Goal: Information Seeking & Learning: Learn about a topic

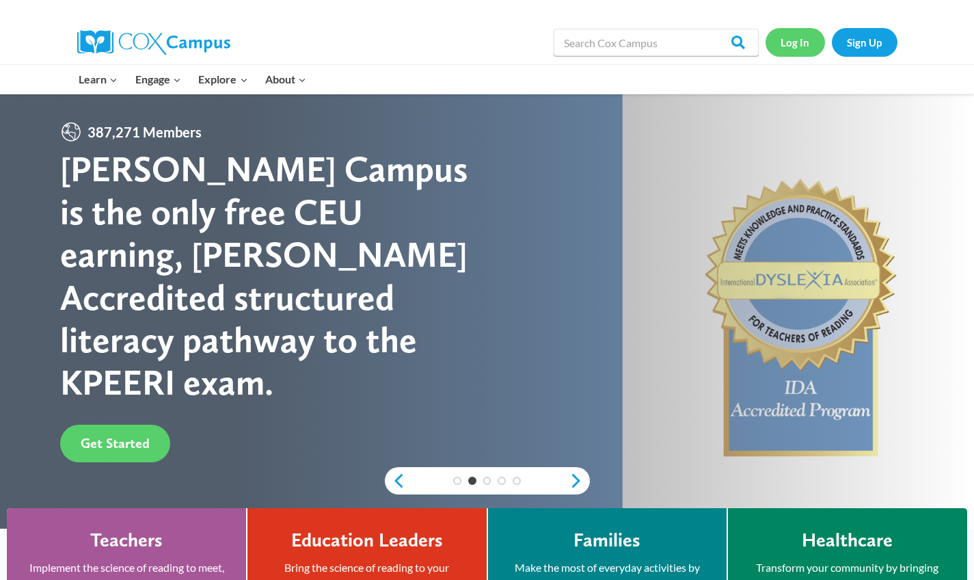
click at [798, 41] on link "Log In" at bounding box center [795, 42] width 59 height 28
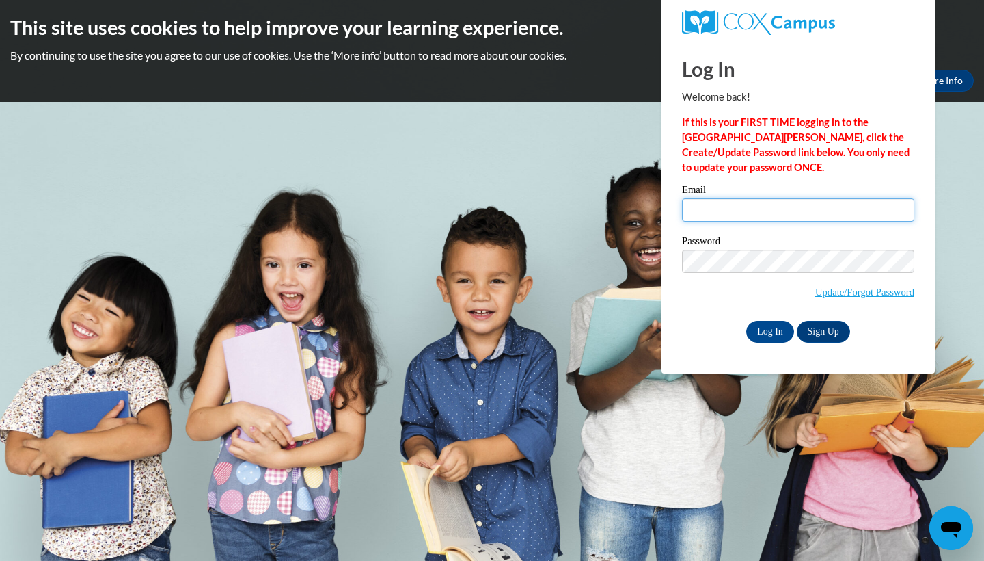
type input "kelseybotts2021@gmail.com"
click at [762, 338] on input "Log In" at bounding box center [770, 332] width 48 height 22
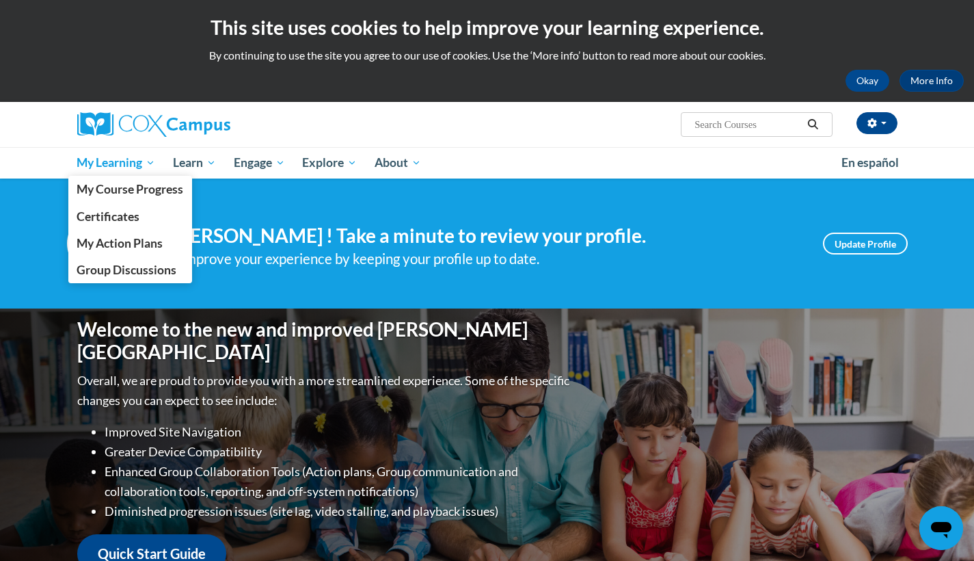
click at [119, 155] on span "My Learning" at bounding box center [116, 162] width 79 height 16
click at [131, 192] on span "My Course Progress" at bounding box center [130, 189] width 107 height 14
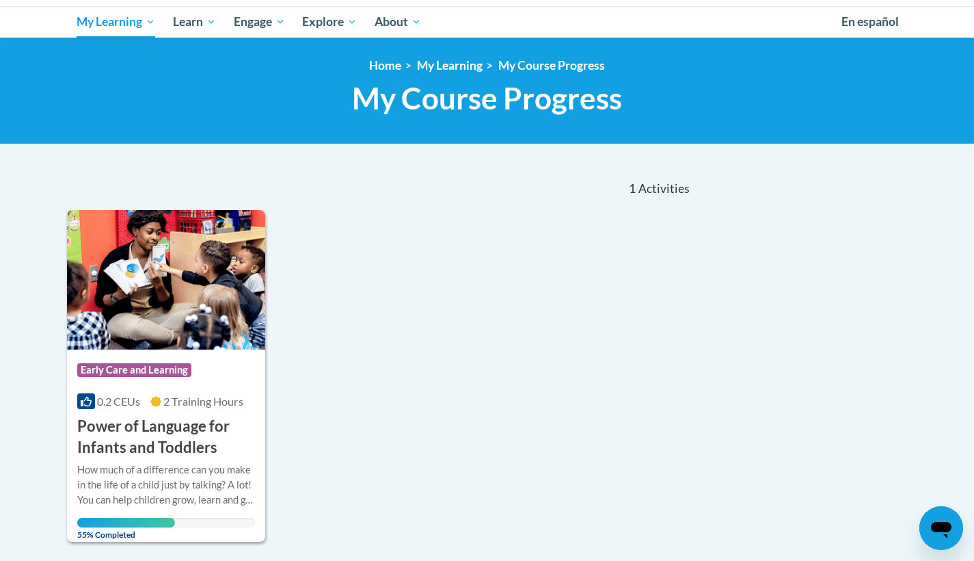
click at [186, 436] on h3 "Power of Language for Infants and Toddlers" at bounding box center [166, 437] width 178 height 42
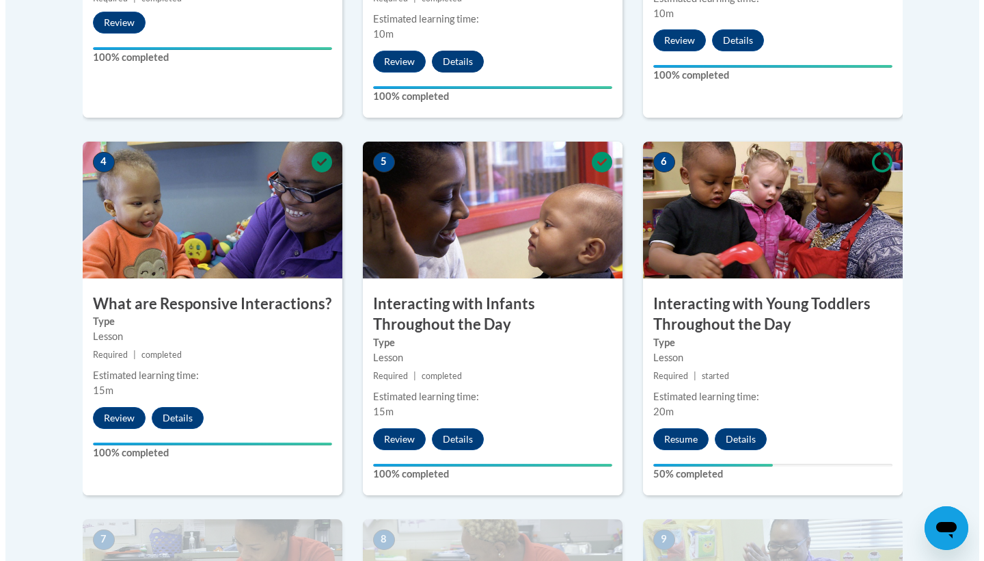
scroll to position [729, 0]
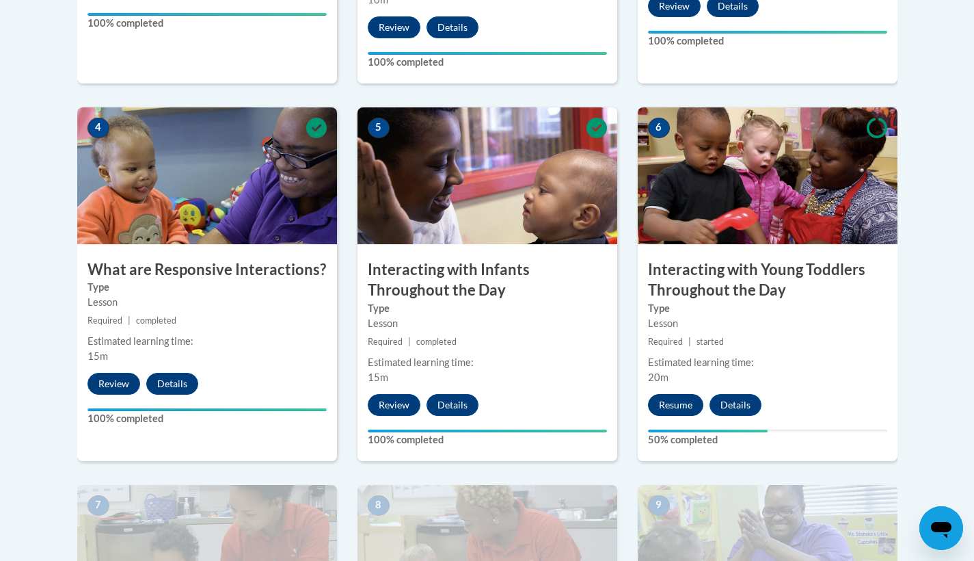
click at [671, 394] on button "Resume" at bounding box center [675, 405] width 55 height 22
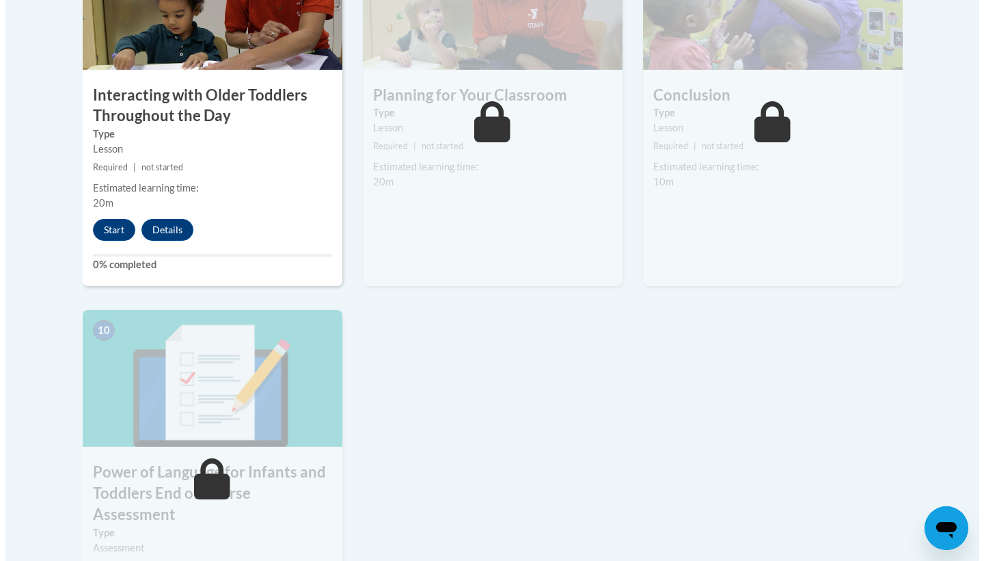
scroll to position [1278, 0]
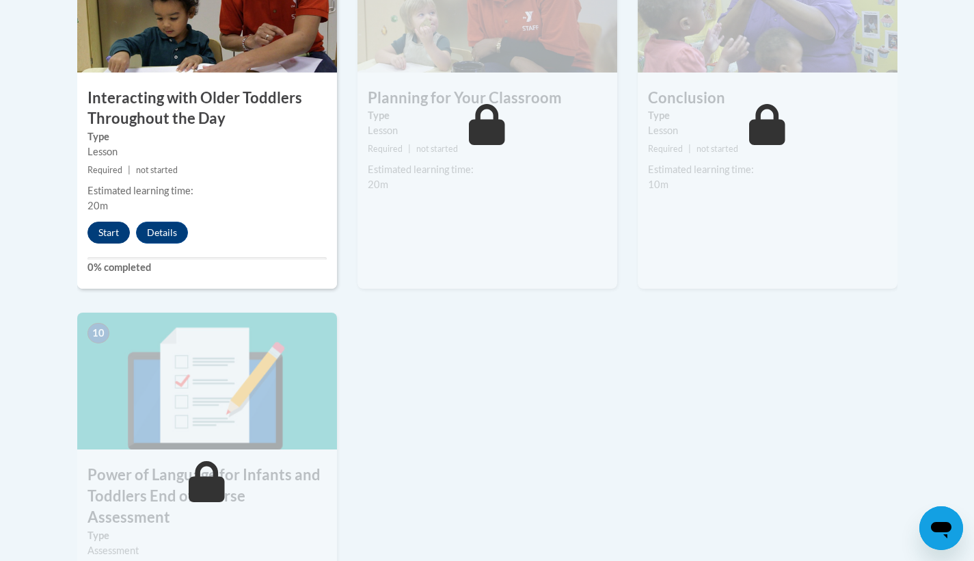
click at [110, 221] on button "Start" at bounding box center [108, 232] width 42 height 22
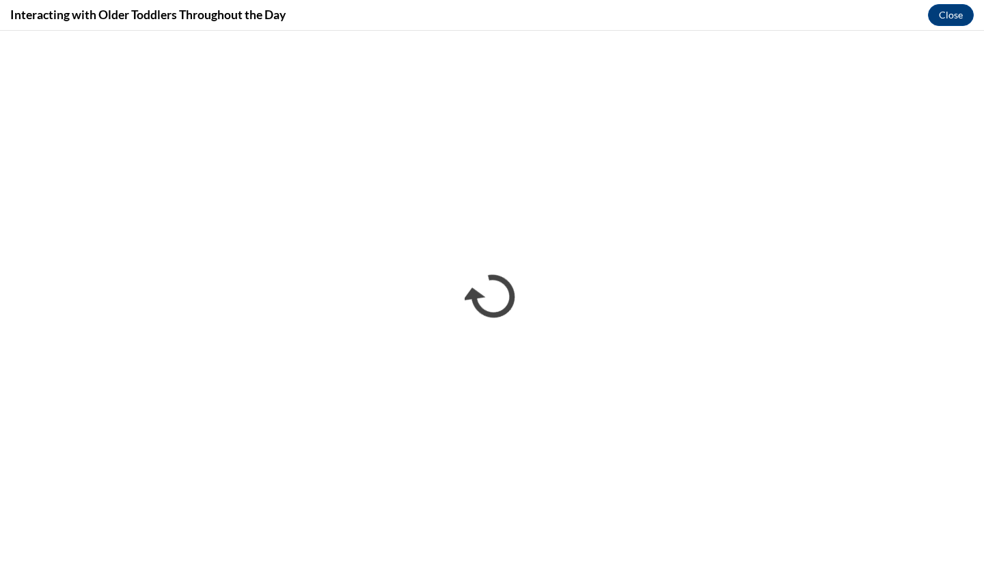
scroll to position [0, 0]
